Goal: Information Seeking & Learning: Learn about a topic

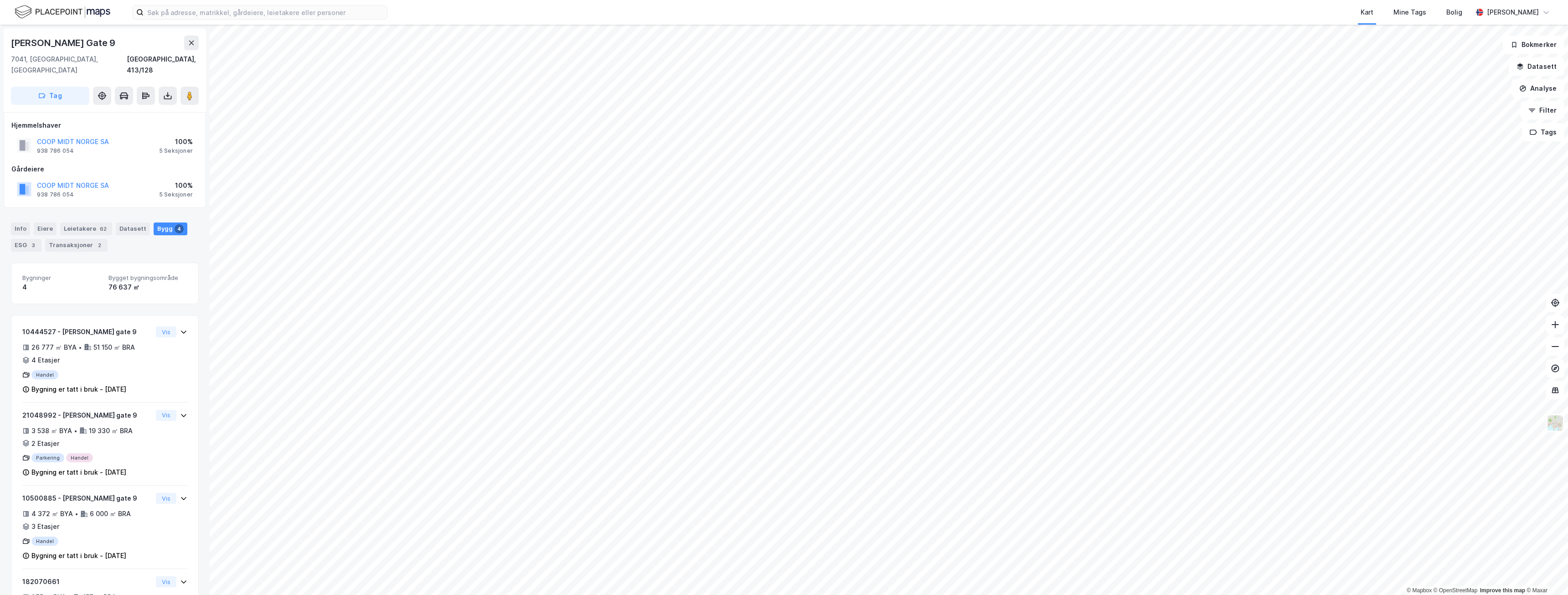
scroll to position [1, 0]
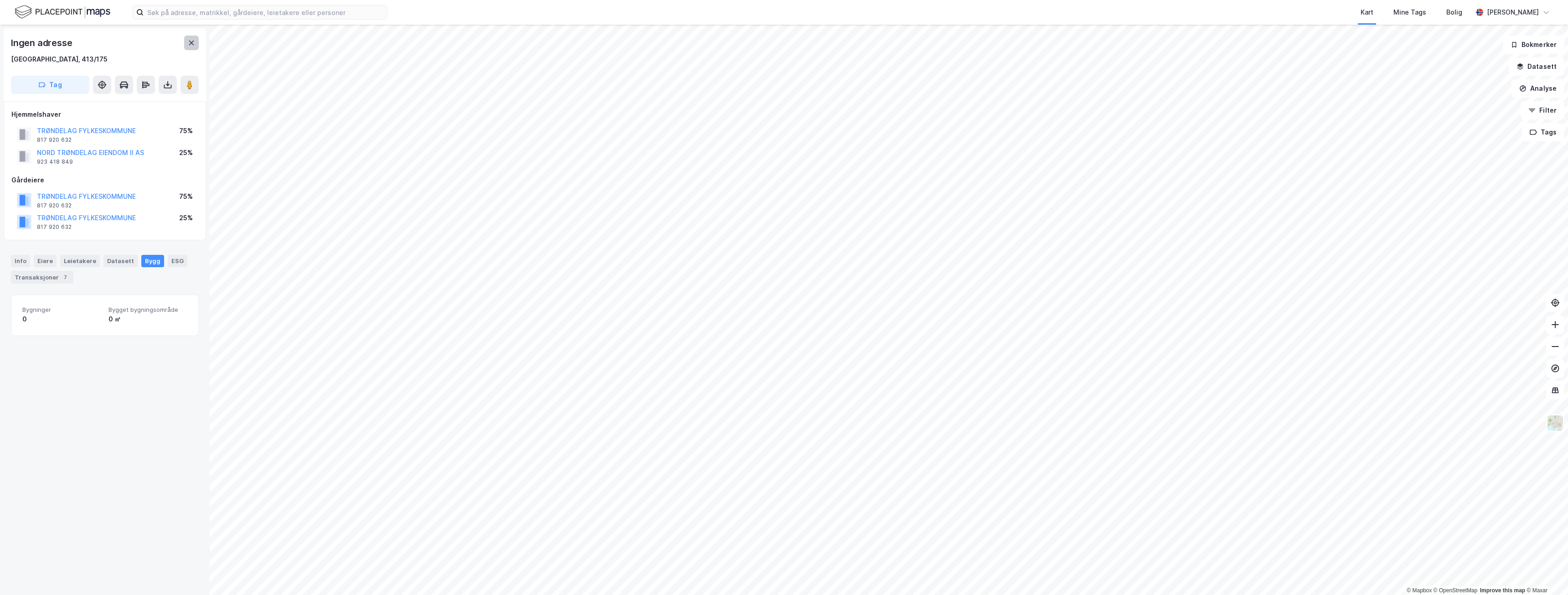
click at [194, 43] on icon at bounding box center [192, 43] width 7 height 7
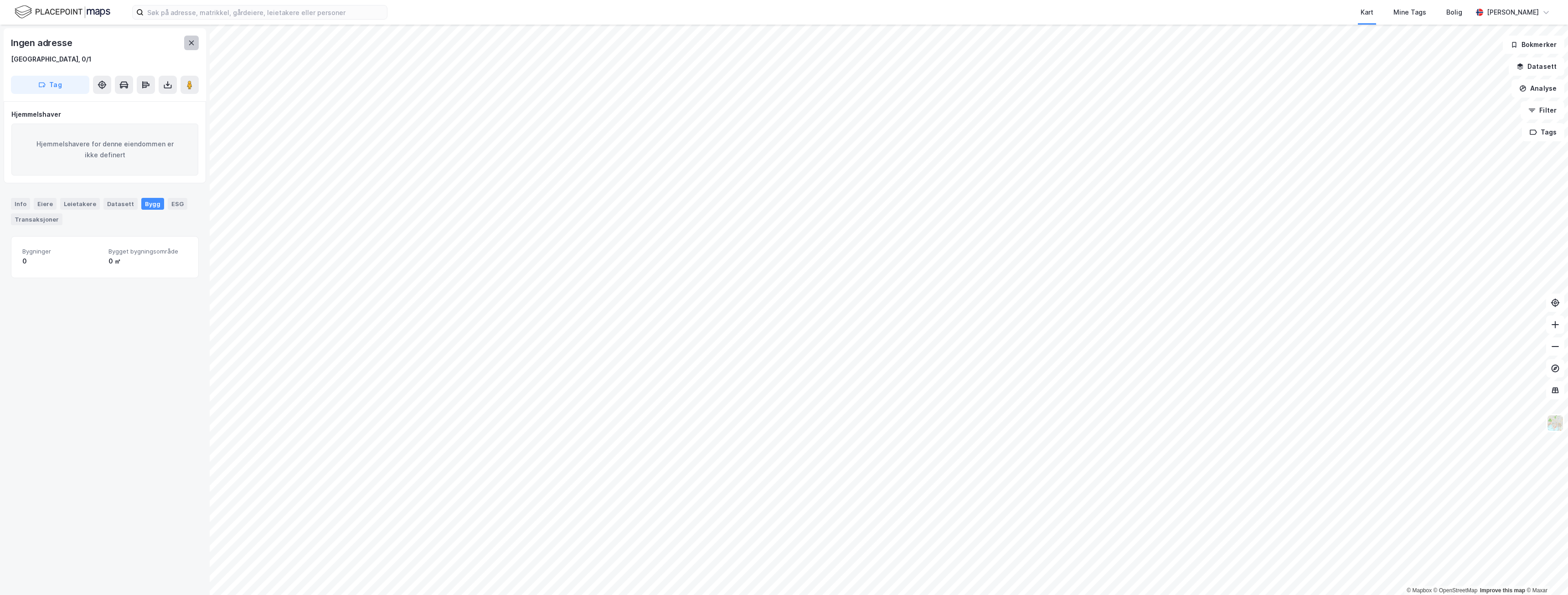
click at [192, 43] on icon at bounding box center [192, 43] width 5 height 4
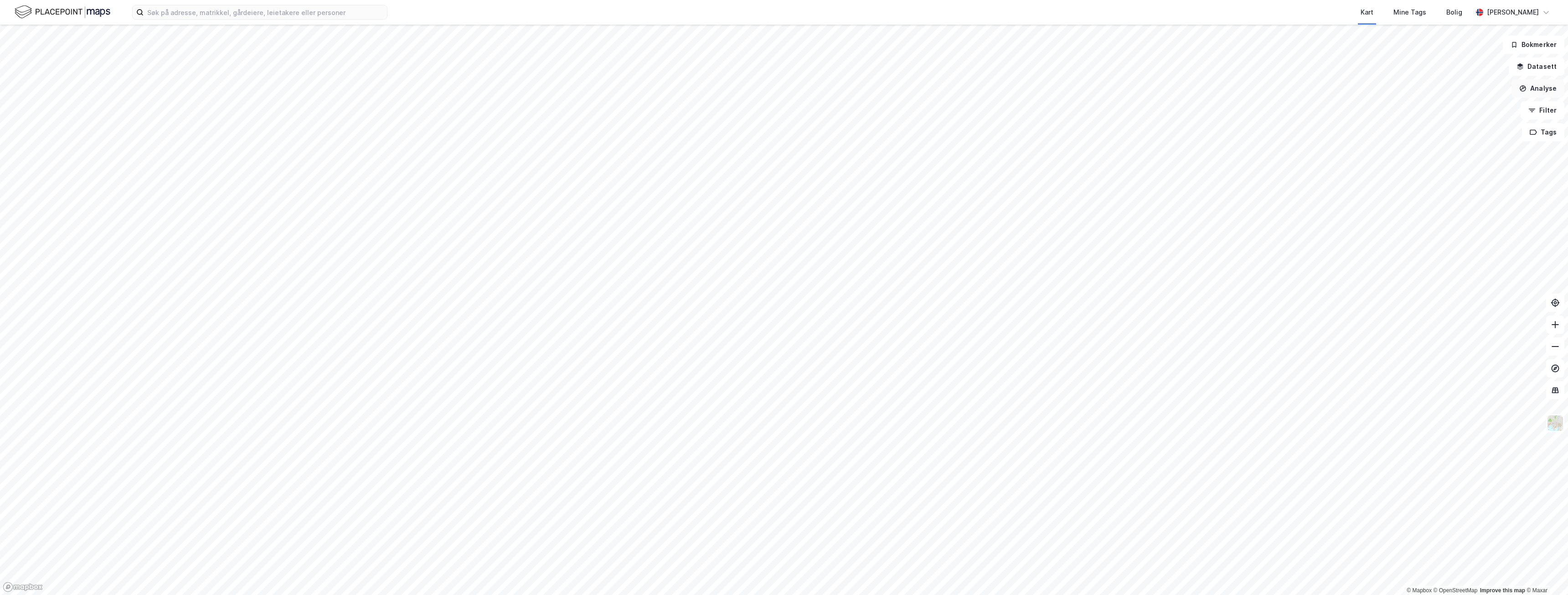
click at [1533, 87] on button "Analyse" at bounding box center [1538, 88] width 53 height 18
click at [1533, 87] on button "Analyse" at bounding box center [1538, 88] width 53 height 18
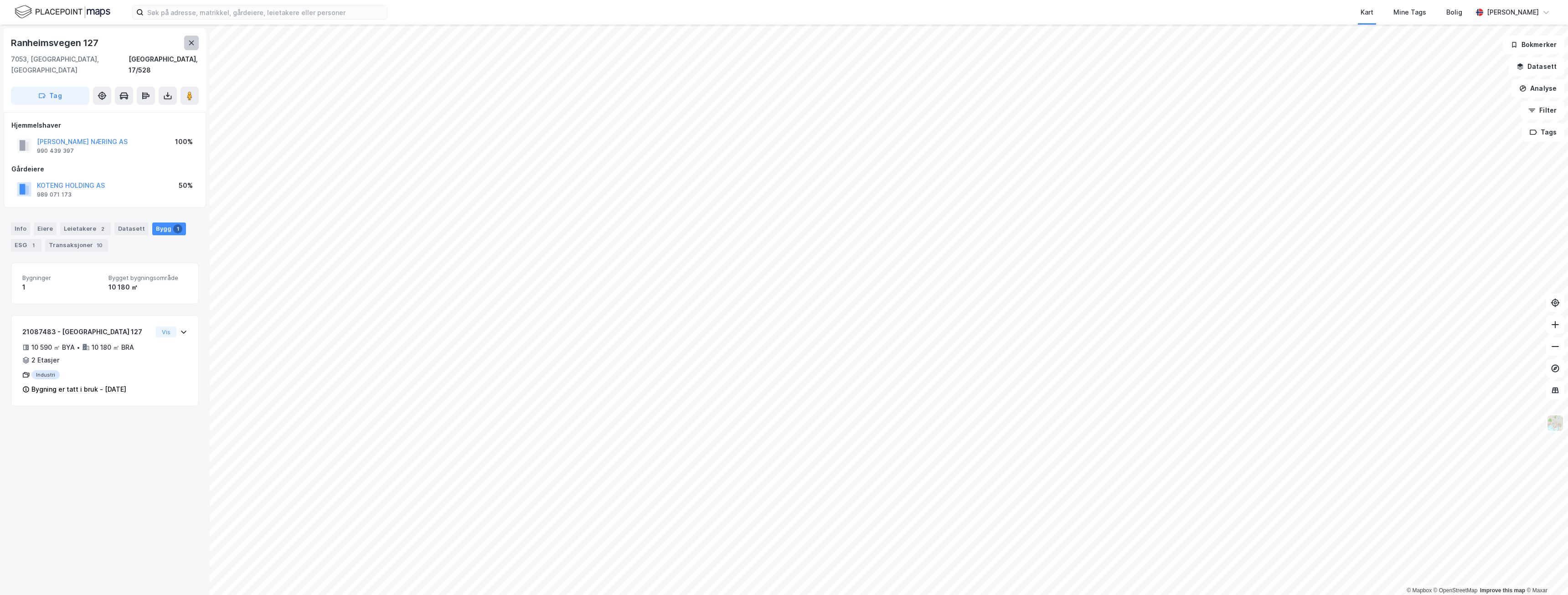
click at [194, 38] on button at bounding box center [192, 43] width 15 height 15
